Goal: Find specific page/section: Find specific page/section

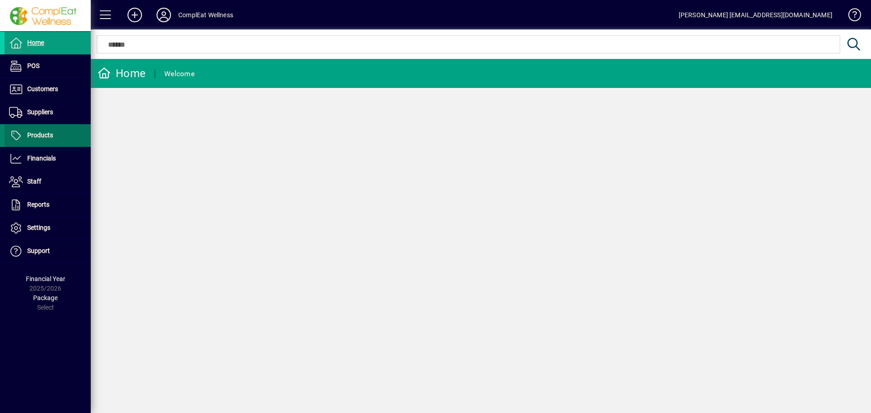
click at [56, 138] on span at bounding box center [48, 136] width 86 height 22
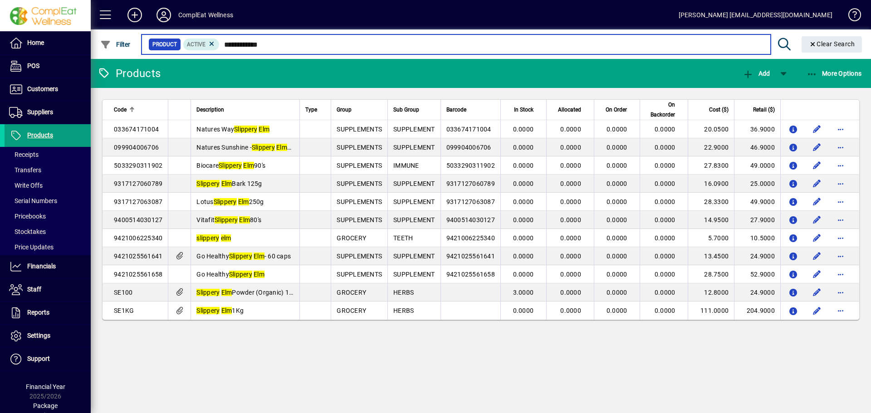
type input "**********"
